Goal: Complete application form

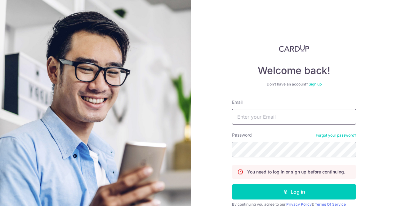
click at [282, 122] on input "Email" at bounding box center [294, 117] width 124 height 16
type input "npf888@gmail.com"
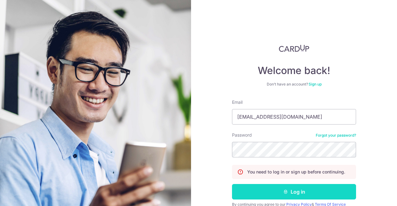
click at [293, 189] on button "Log in" at bounding box center [294, 192] width 124 height 16
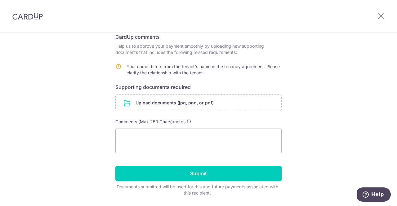
scroll to position [103, 0]
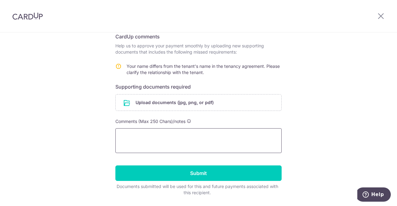
click at [183, 141] on textarea at bounding box center [198, 140] width 166 height 25
click at [198, 105] on input "file" at bounding box center [199, 103] width 166 height 16
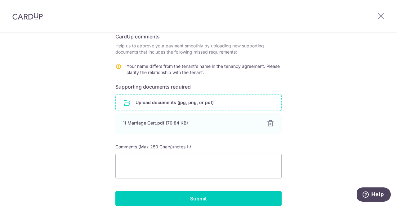
scroll to position [147, 0]
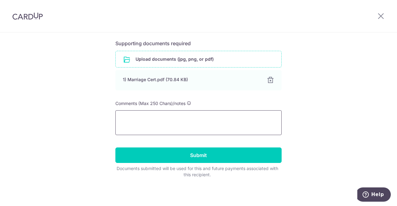
click at [215, 115] on textarea at bounding box center [198, 122] width 166 height 25
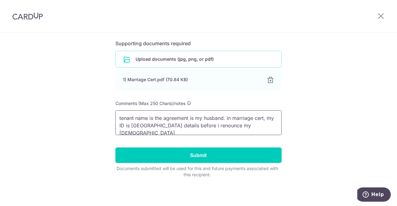
paste textarea "The tenant name in the agreement is my husband. In the marriage certificate, my…"
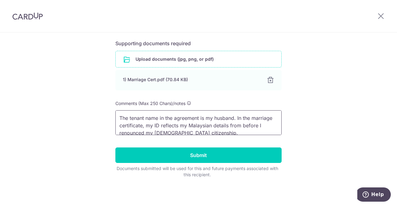
scroll to position [1, 0]
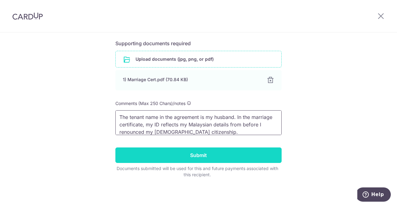
type textarea "The tenant name in the agreement is my husband. In the marriage certificate, my…"
click at [247, 150] on input "Submit" at bounding box center [198, 156] width 166 height 16
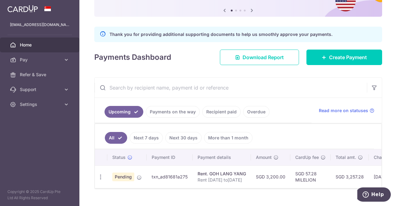
scroll to position [76, 0]
